Goal: Task Accomplishment & Management: Manage account settings

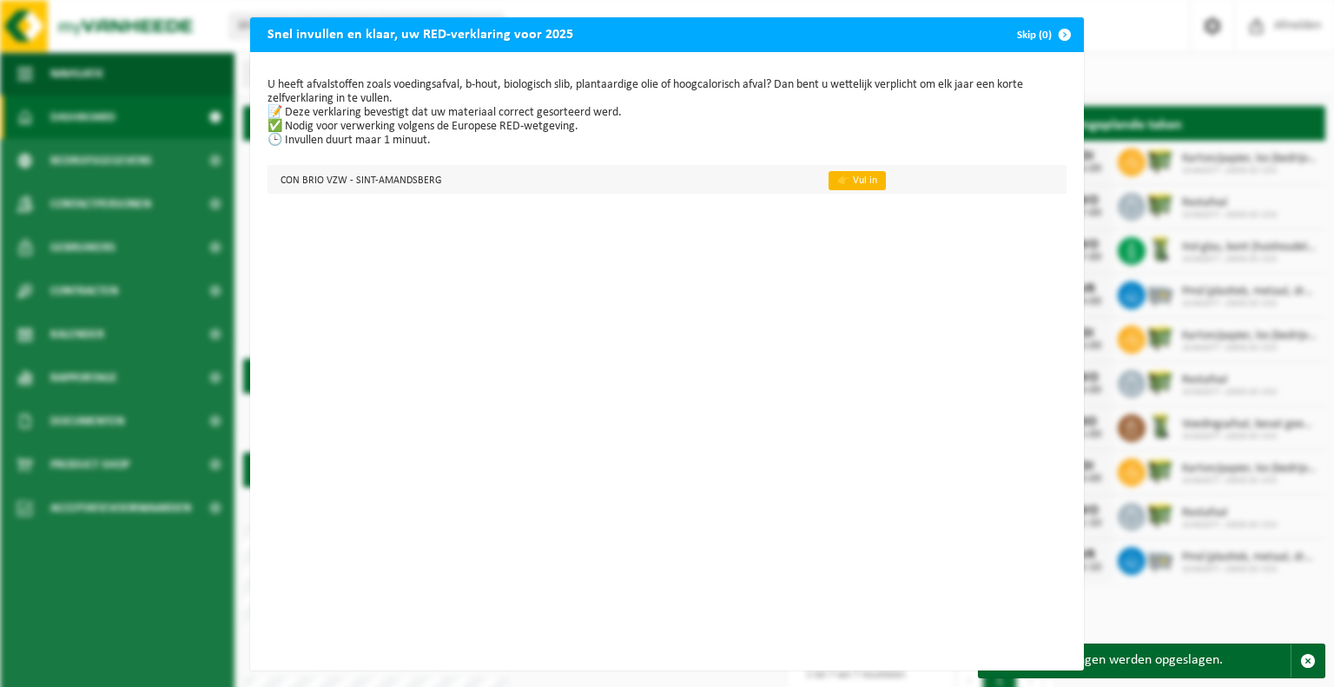
click at [834, 180] on link "👉 Vul in" at bounding box center [856, 180] width 57 height 19
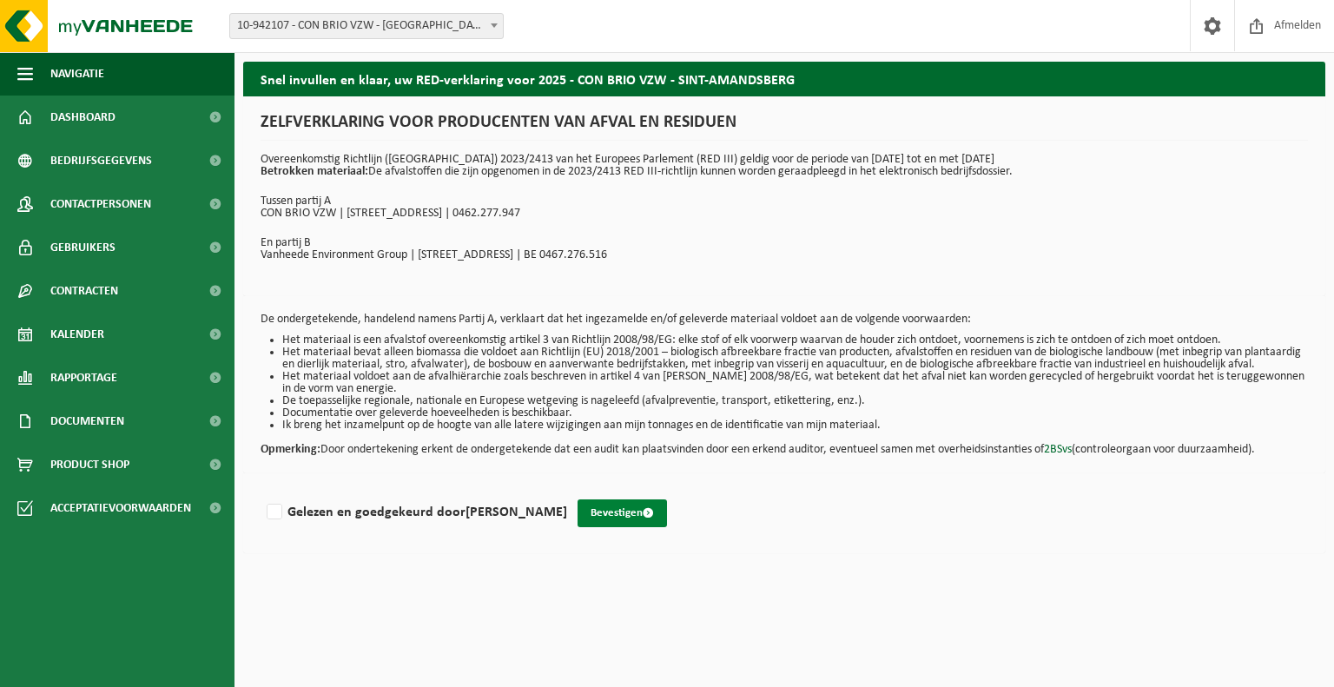
click at [608, 524] on button "Bevestigen" at bounding box center [621, 513] width 89 height 28
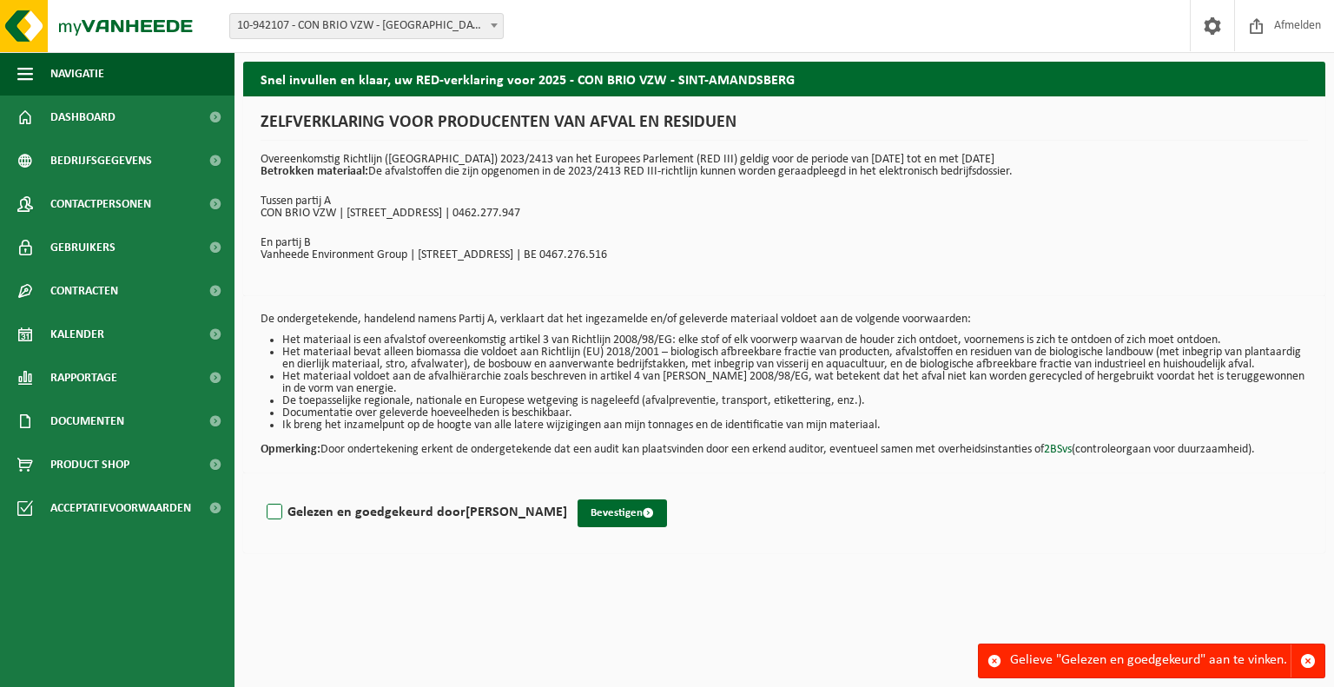
click at [277, 520] on label "Gelezen en goedgekeurd door Patrick Declercq" at bounding box center [415, 512] width 304 height 26
click at [567, 491] on input "Gelezen en goedgekeurd door Patrick Declercq" at bounding box center [567, 490] width 1 height 1
checkbox input "true"
click at [601, 527] on button "Bevestigen" at bounding box center [621, 513] width 89 height 28
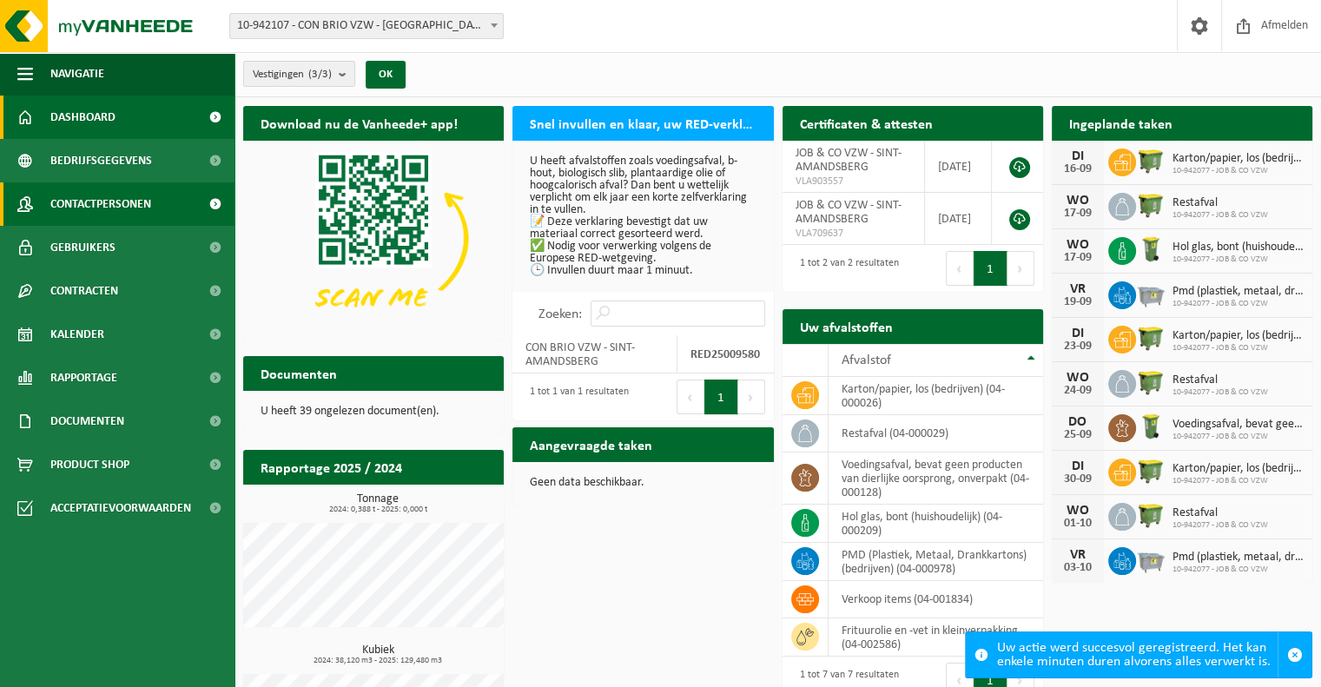
click at [215, 203] on span at bounding box center [214, 203] width 39 height 43
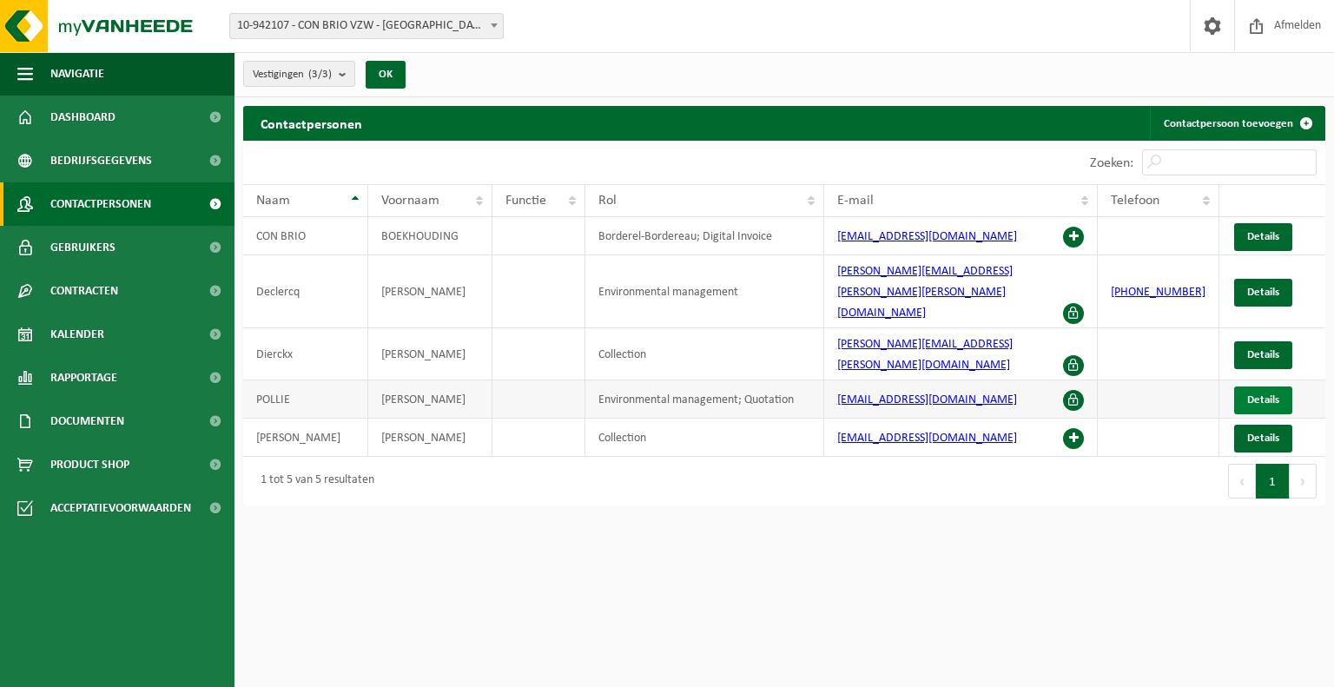
click at [1268, 394] on span "Details" at bounding box center [1263, 399] width 32 height 11
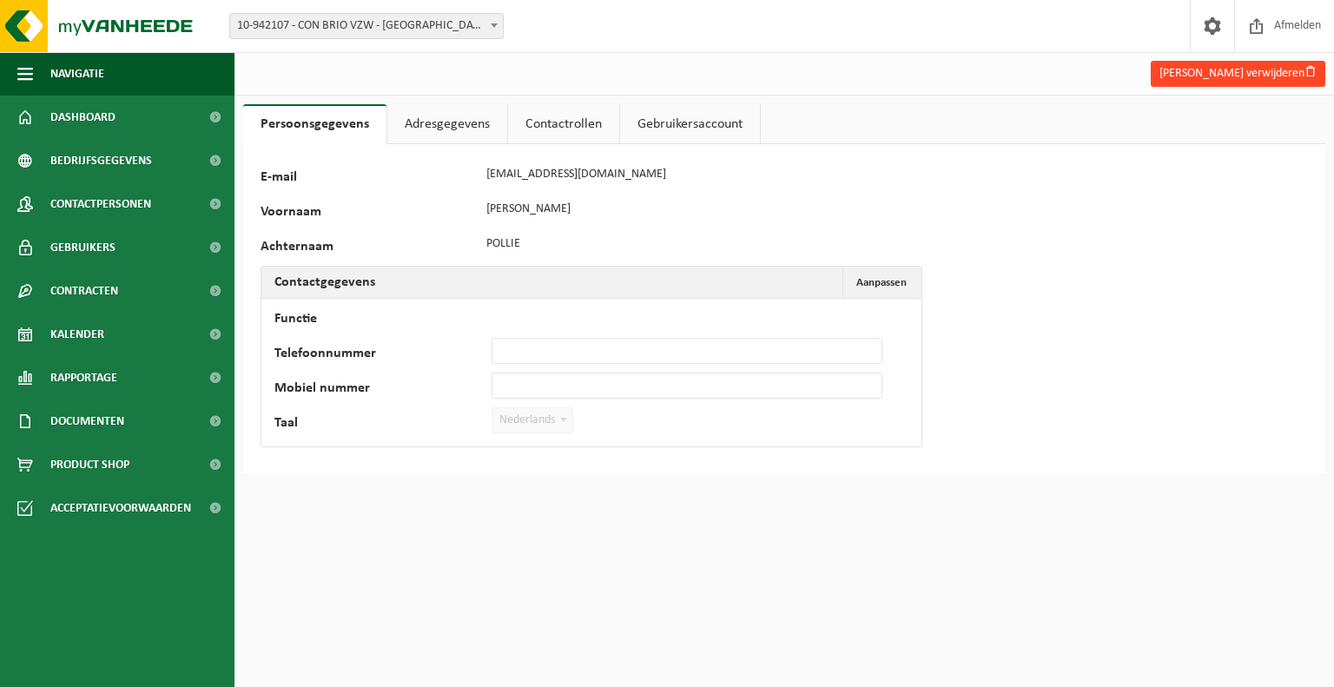
click at [1257, 69] on button "Hendrik Pollie verwijderen" at bounding box center [1237, 74] width 175 height 26
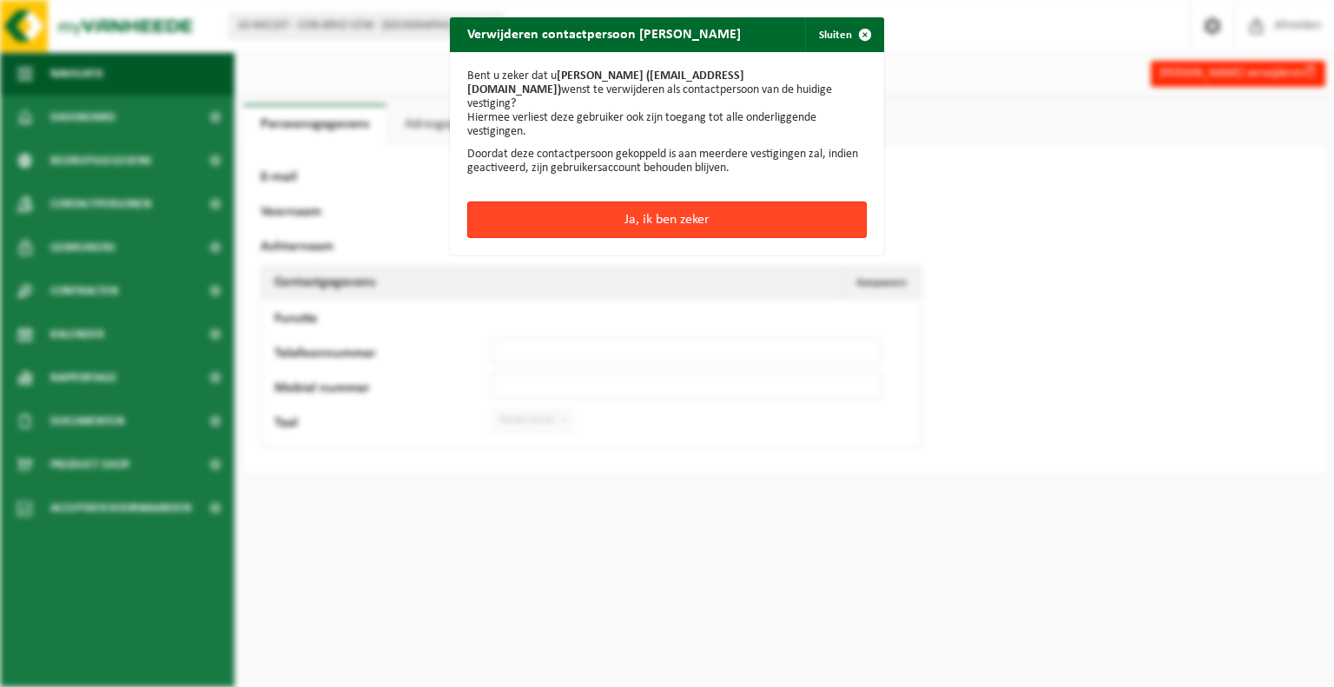
click at [682, 204] on button "Ja, ik ben zeker" at bounding box center [666, 219] width 399 height 36
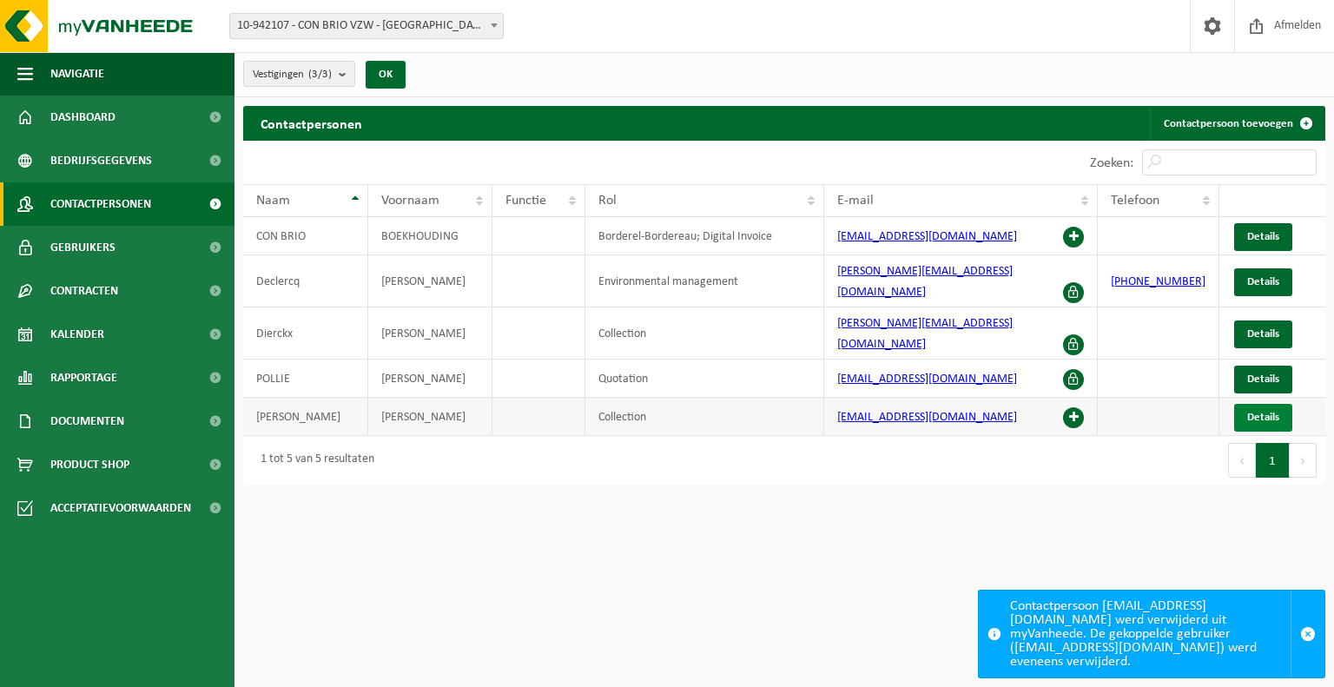
click at [1271, 412] on span "Details" at bounding box center [1263, 417] width 32 height 11
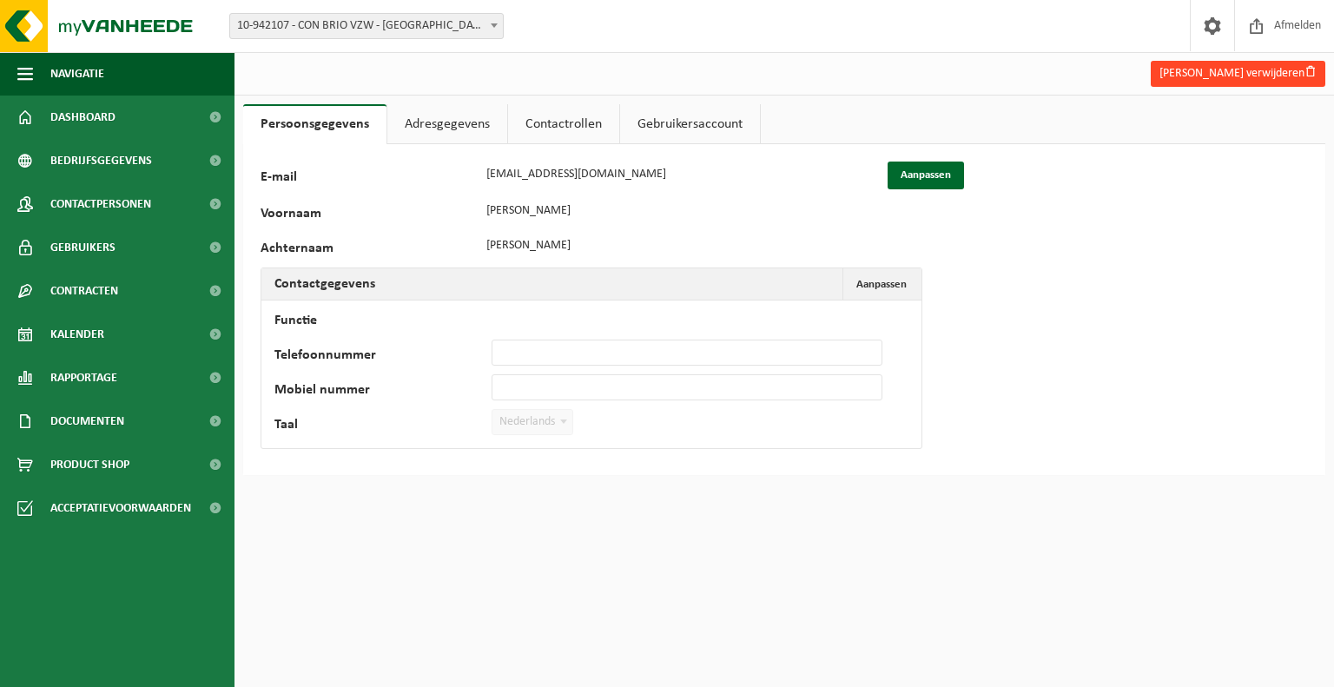
click at [1240, 70] on button "Mieke Van wijnsberge verwijderen" at bounding box center [1237, 74] width 175 height 26
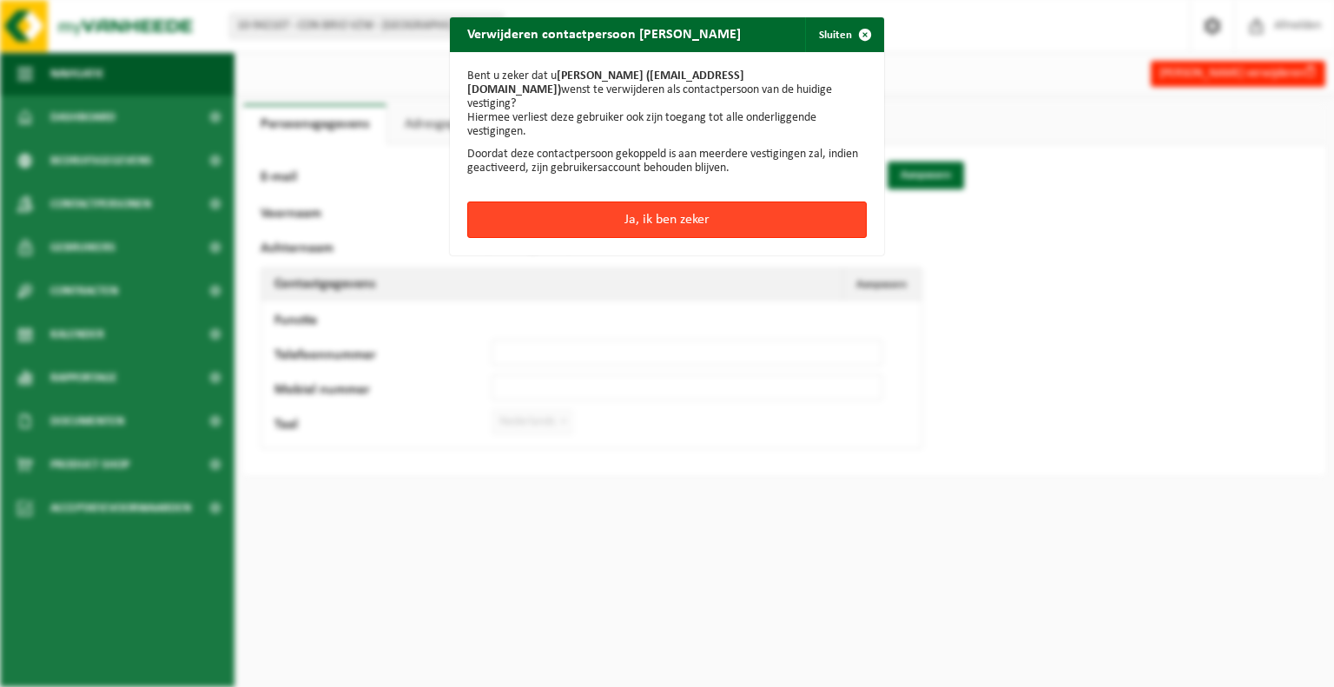
click at [712, 208] on button "Ja, ik ben zeker" at bounding box center [666, 219] width 399 height 36
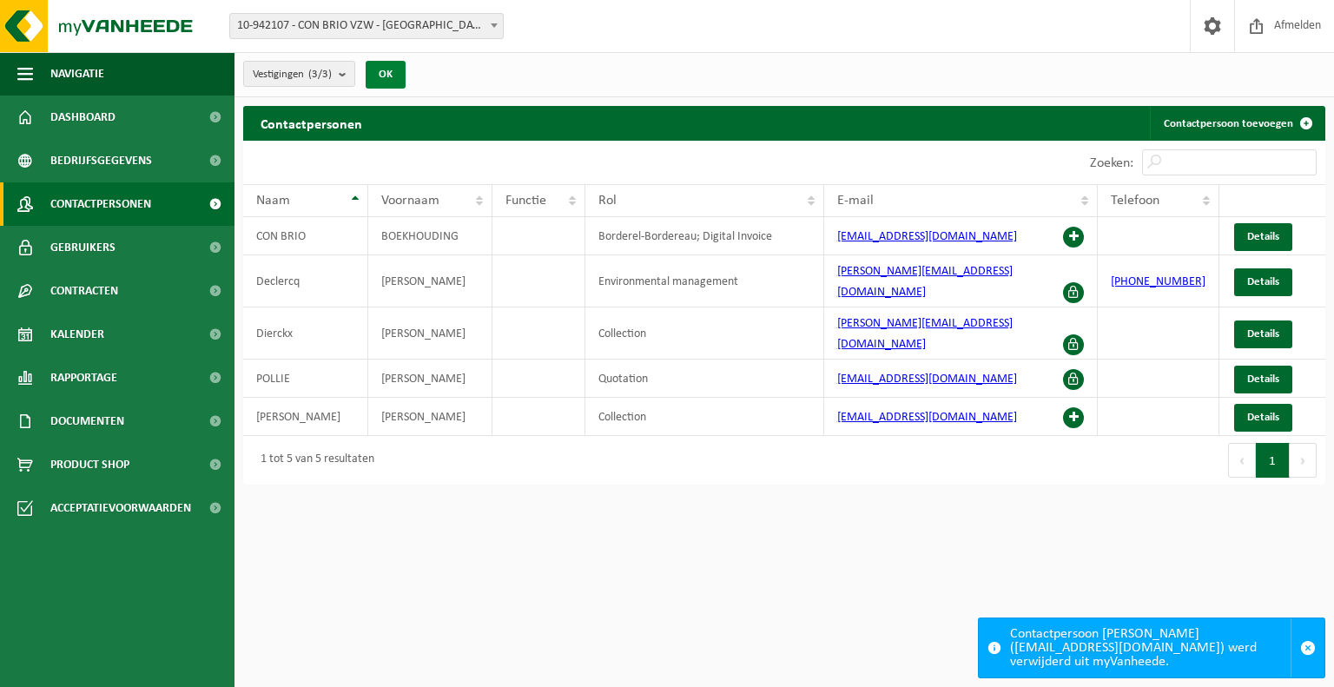
click at [395, 78] on button "OK" at bounding box center [386, 75] width 40 height 28
click at [1304, 25] on span "Afmelden" at bounding box center [1297, 25] width 56 height 51
